Goal: Task Accomplishment & Management: Manage account settings

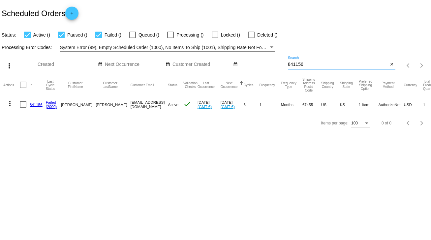
drag, startPoint x: 310, startPoint y: 65, endPoint x: 278, endPoint y: 65, distance: 31.6
click at [278, 65] on div "more_vert Sep Jan Feb Mar [DATE]" at bounding box center [215, 63] width 431 height 23
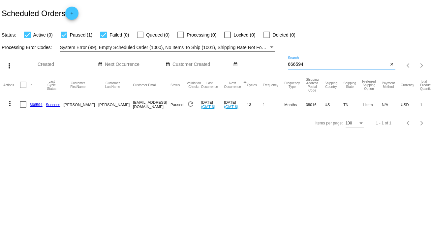
type input "666594"
drag, startPoint x: 23, startPoint y: 104, endPoint x: 7, endPoint y: 104, distance: 15.8
click at [23, 104] on div at bounding box center [23, 104] width 7 height 7
click at [23, 108] on input "checkbox" at bounding box center [23, 108] width 0 height 0
checkbox input "true"
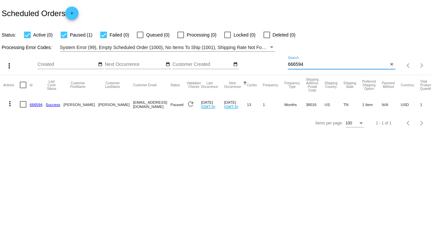
checkbox input "true"
click at [11, 103] on mat-icon "more_vert" at bounding box center [10, 104] width 8 height 8
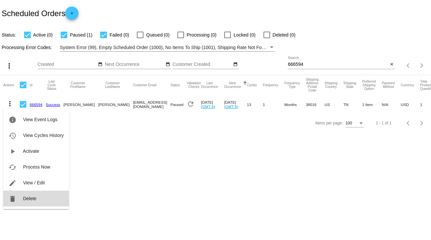
click at [32, 196] on span "Delete" at bounding box center [29, 198] width 13 height 5
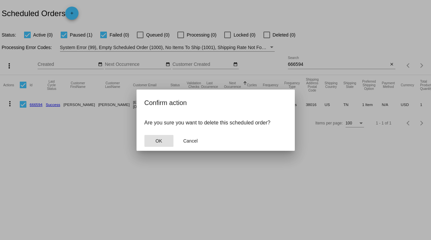
click at [162, 140] on button "OK" at bounding box center [158, 141] width 29 height 12
